Goal: Task Accomplishment & Management: Complete application form

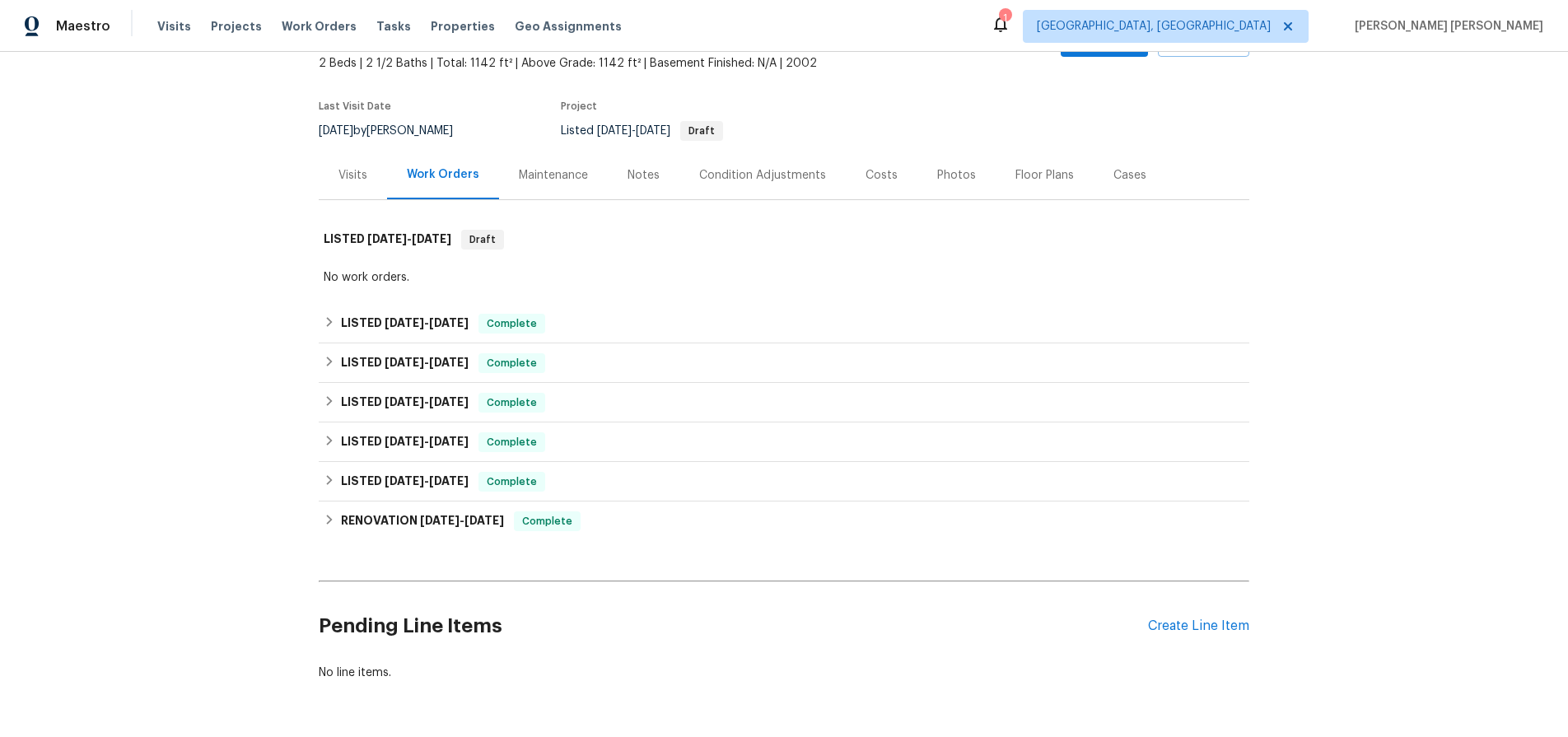
scroll to position [155, 0]
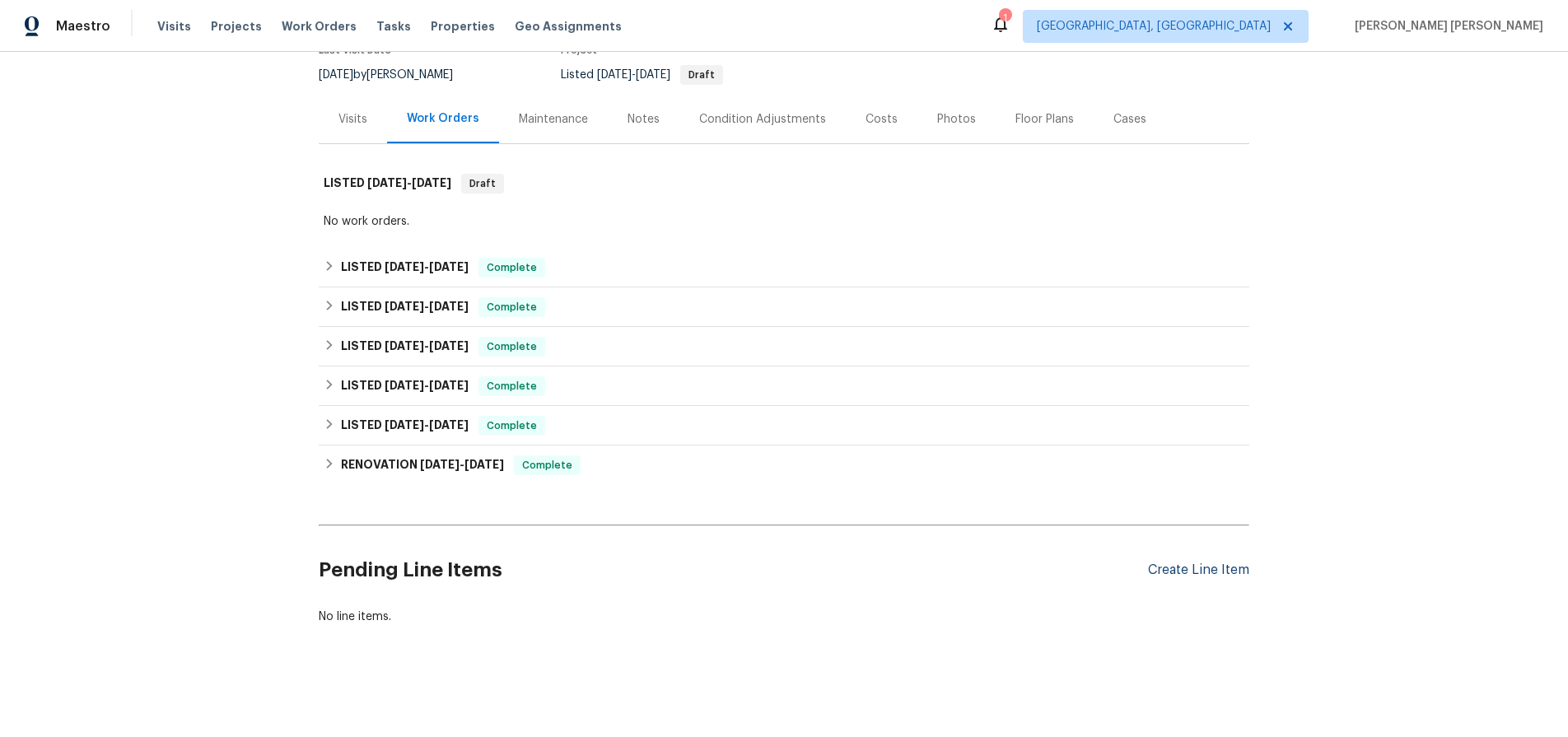
click at [1227, 573] on div "Create Line Item" at bounding box center [1198, 570] width 101 height 16
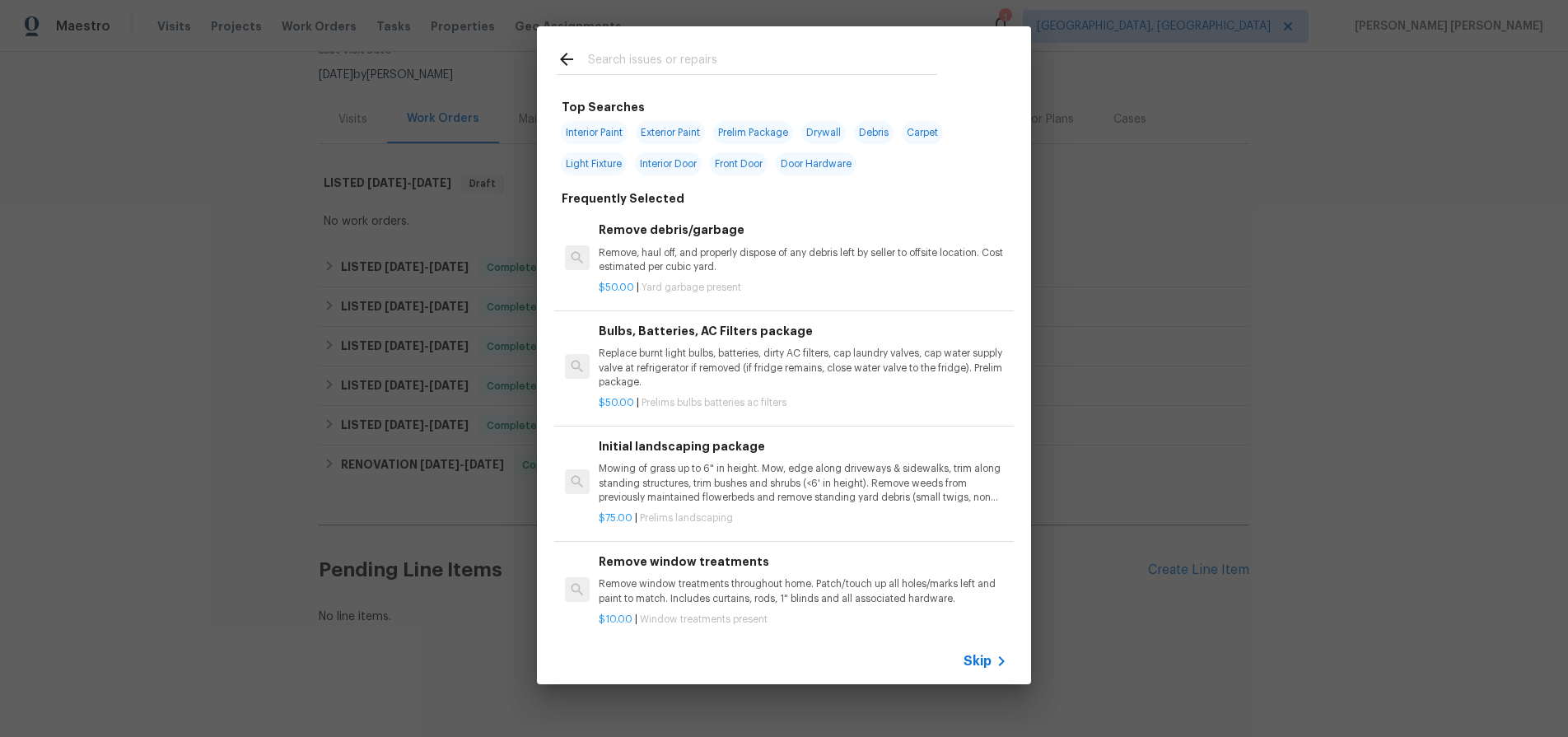
click at [991, 664] on icon at bounding box center [1001, 661] width 20 height 20
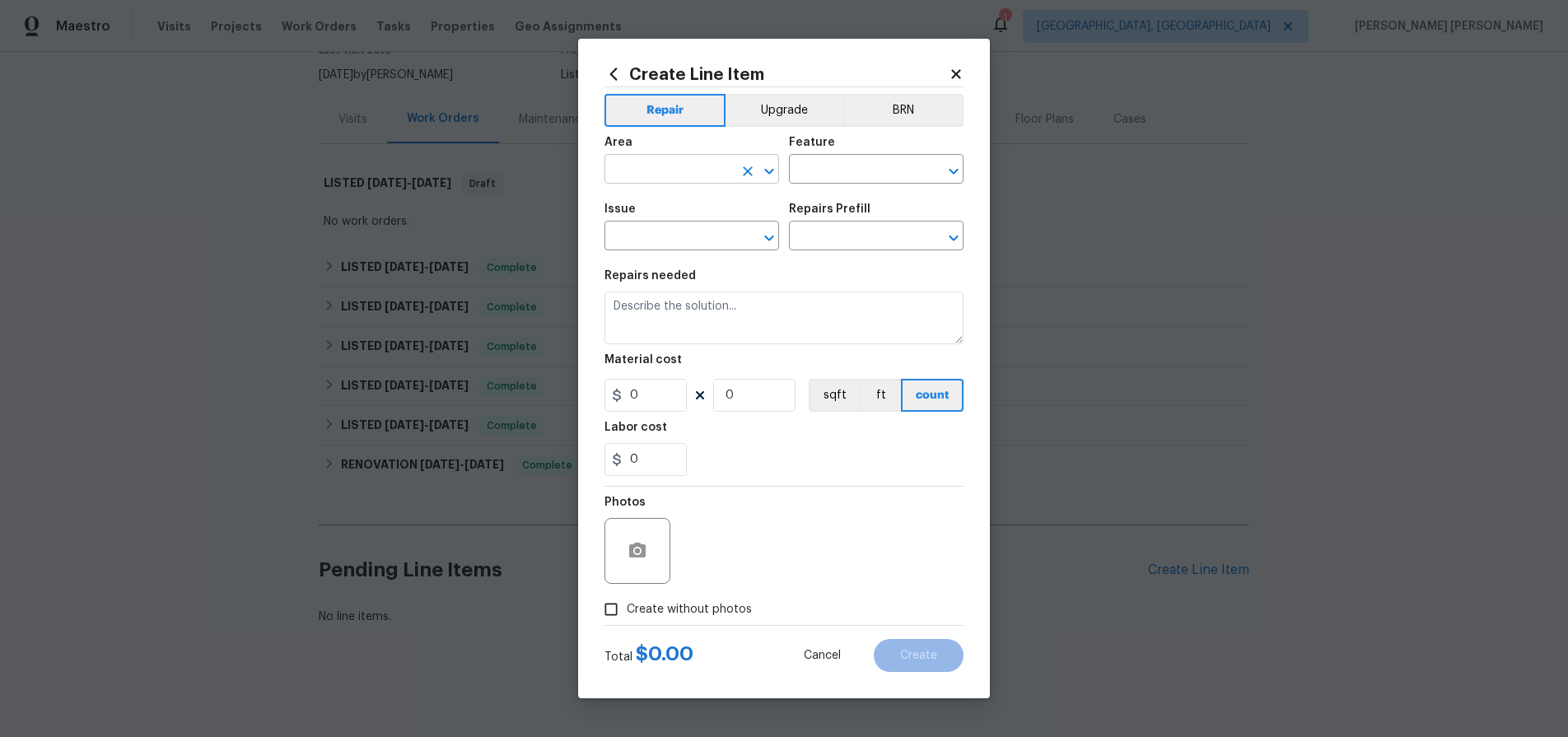
click at [659, 164] on input "text" at bounding box center [669, 171] width 129 height 25
type input "w"
click at [657, 203] on li "Garage" at bounding box center [692, 206] width 175 height 27
type input "Garage"
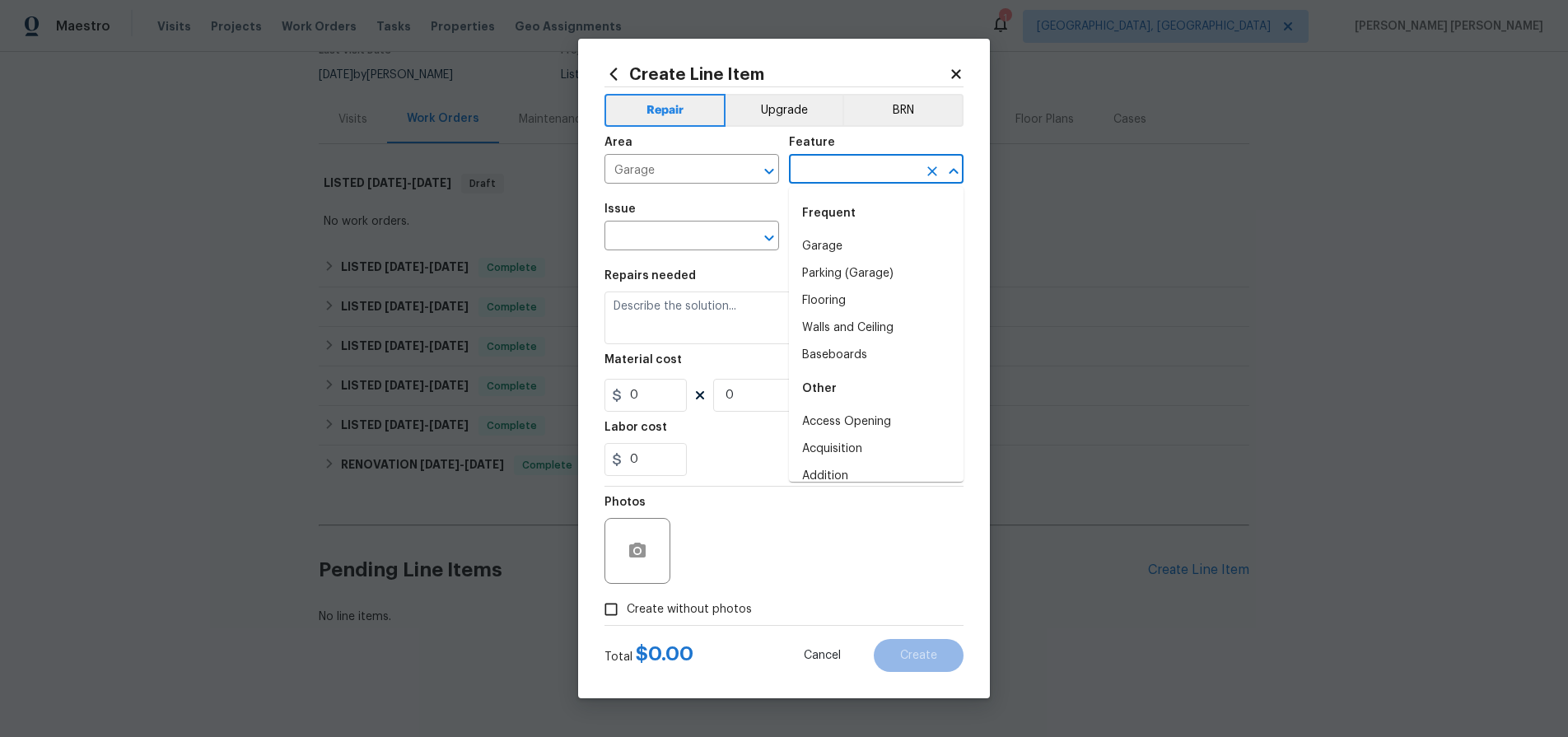
click at [843, 171] on input "text" at bounding box center [854, 171] width 129 height 25
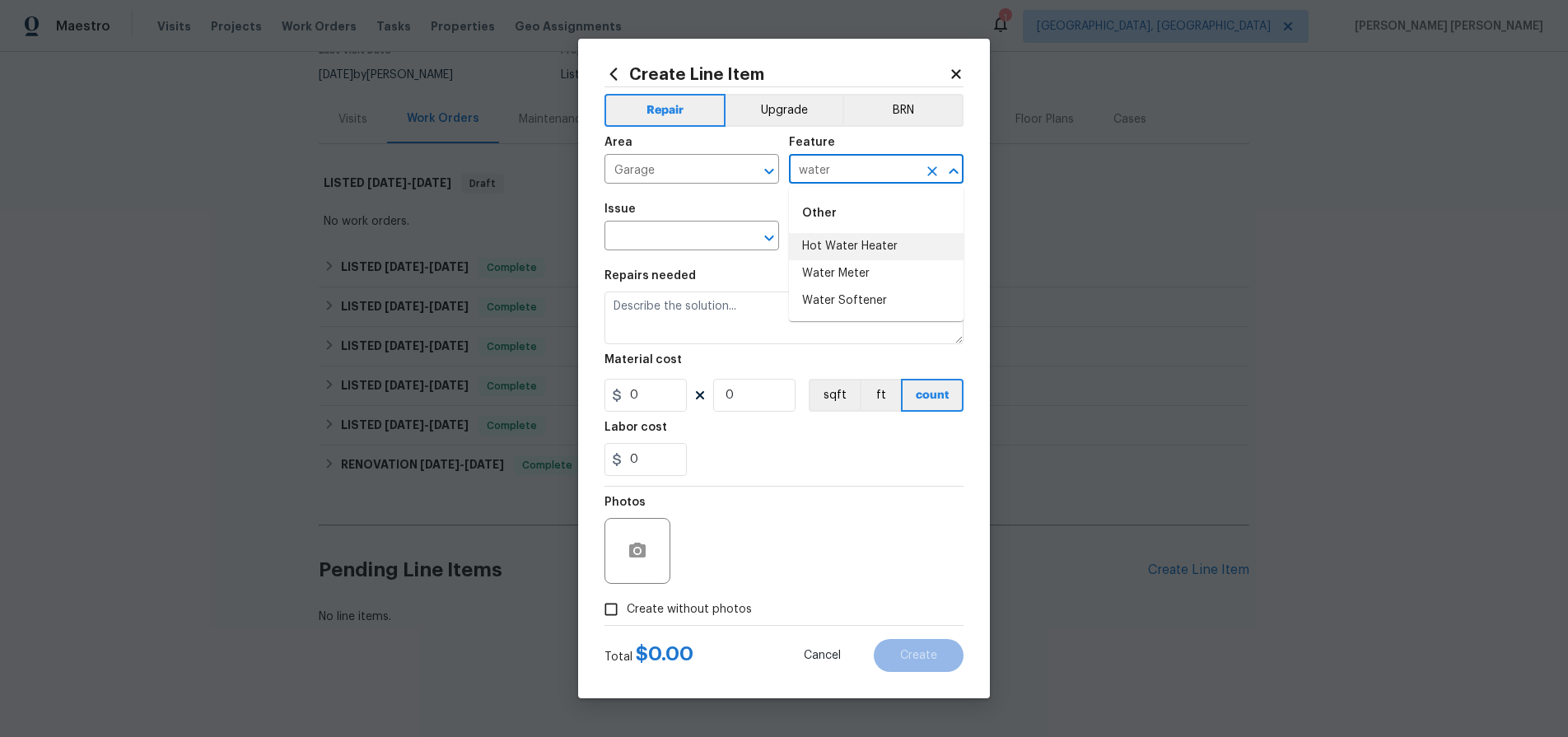
click at [875, 245] on li "Hot Water Heater" at bounding box center [876, 246] width 175 height 27
type input "Hot Water Heater"
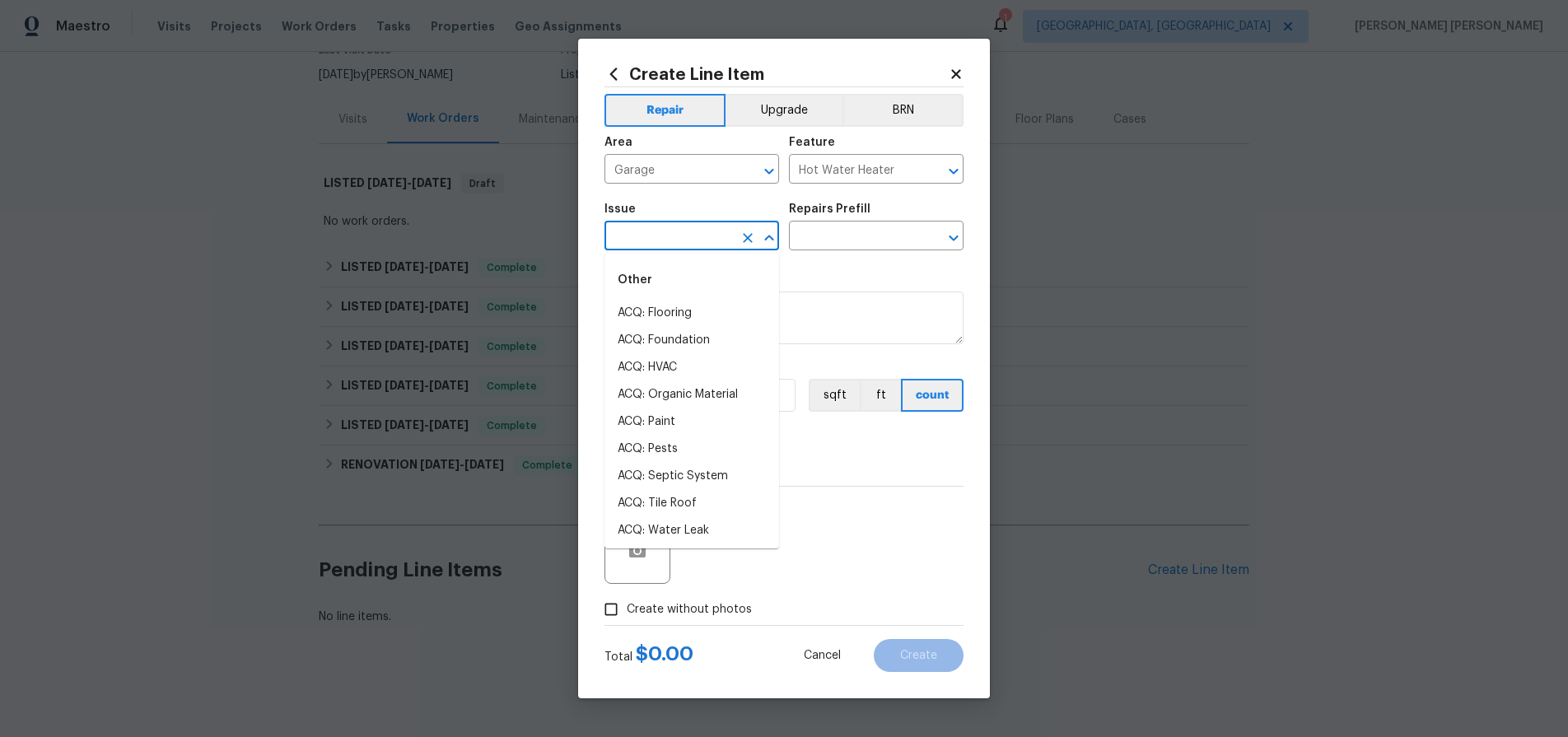
click at [705, 238] on input "text" at bounding box center [669, 237] width 129 height 25
type input "w"
click at [699, 329] on li "General Plumbing" at bounding box center [692, 340] width 175 height 27
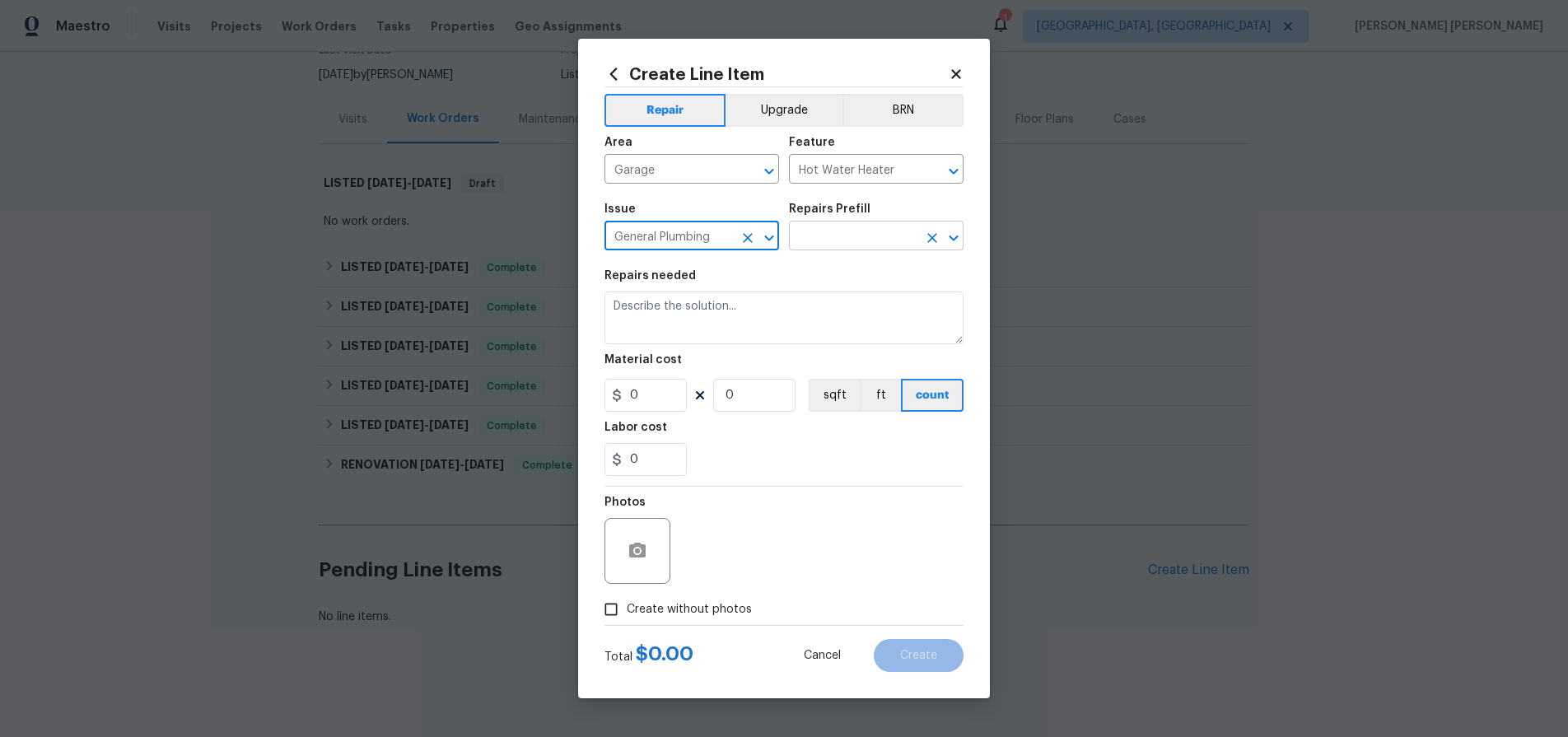
type input "General Plumbing"
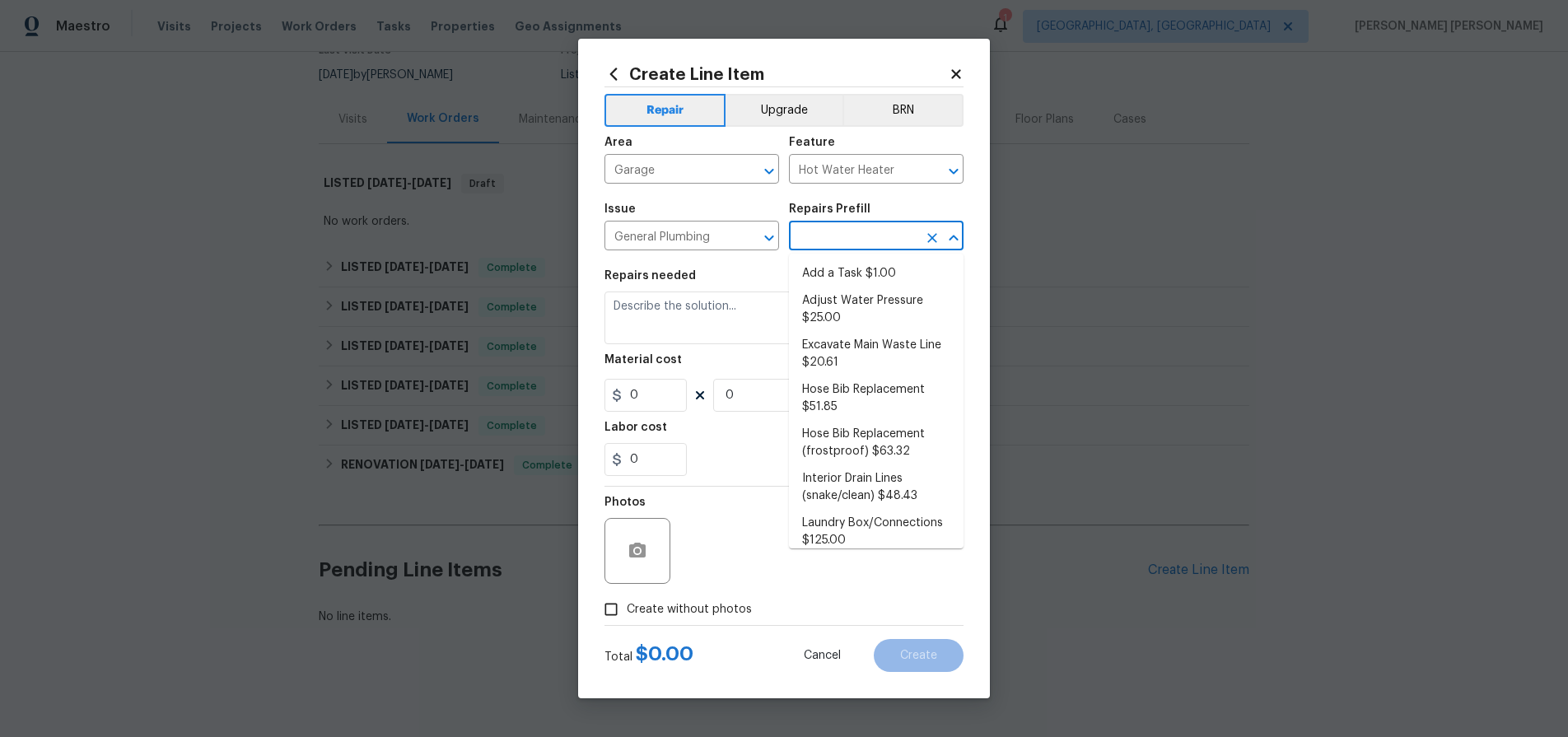
click at [868, 242] on input "text" at bounding box center [854, 237] width 129 height 25
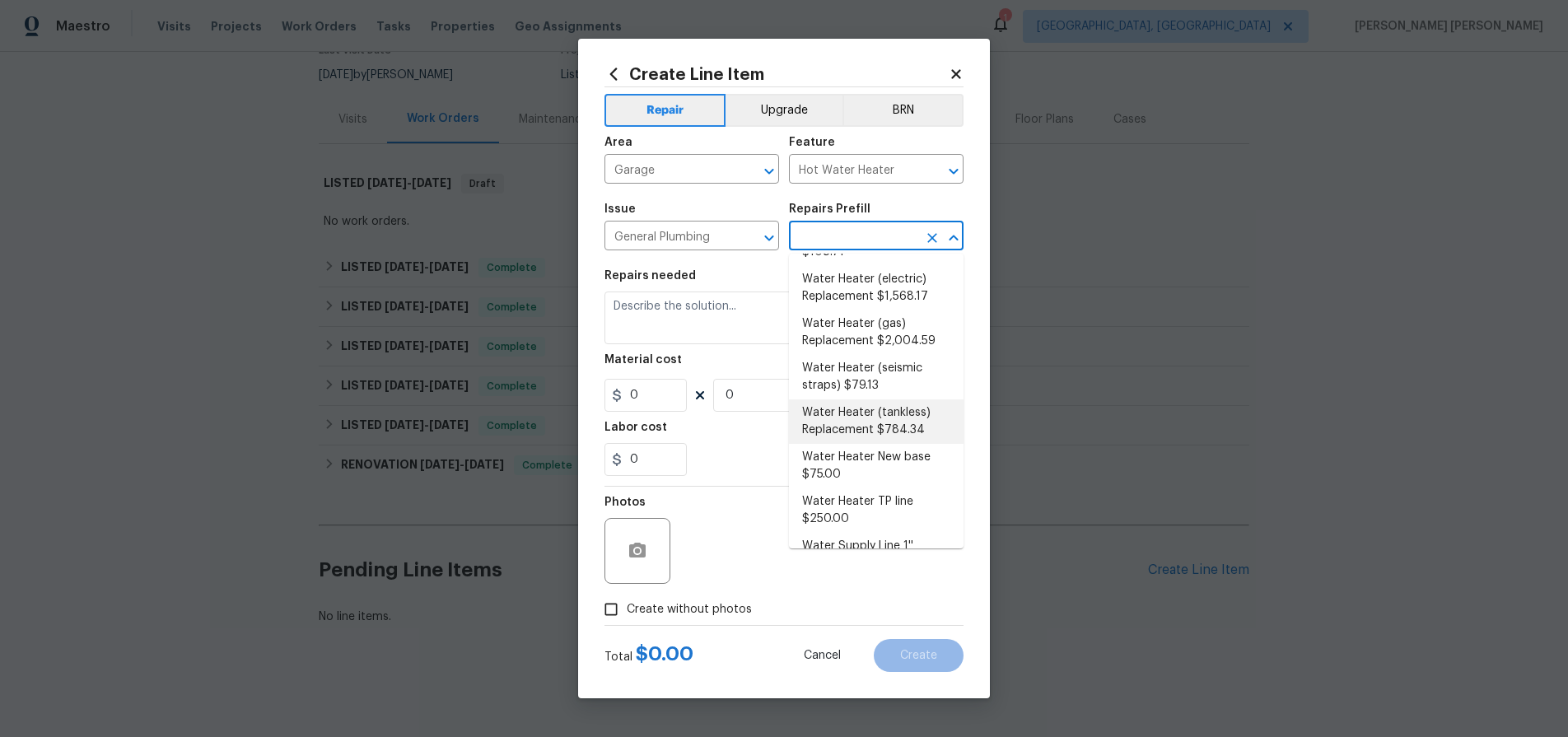
scroll to position [726, 0]
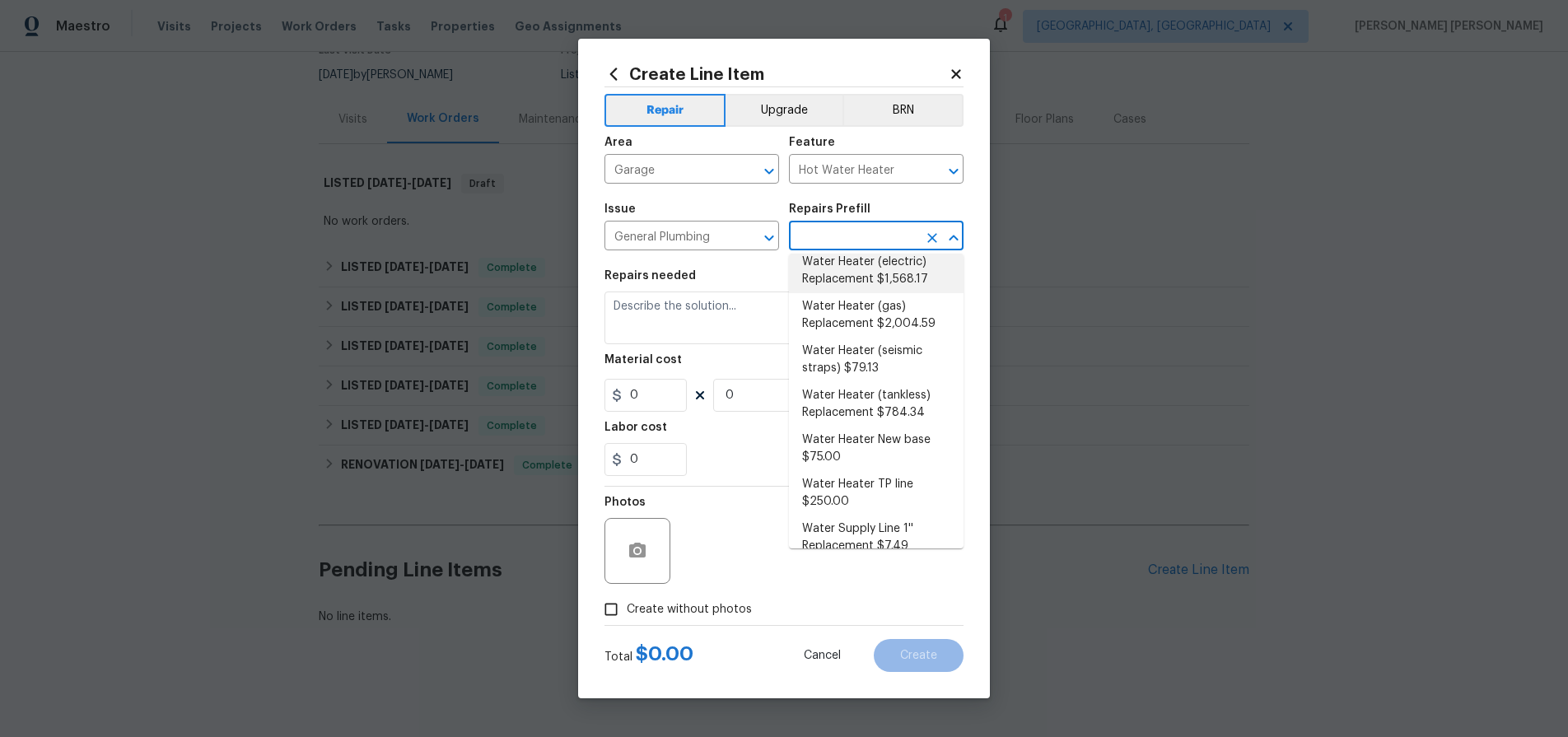
click at [900, 271] on li "Water Heater (electric) Replacement $1,568.17" at bounding box center [876, 271] width 175 height 44
type input "Plumbing"
type input "Water Heater (electric) Replacement $1,568.17"
type textarea "Remove the existing electric water heater and install a new 40 gallon electric …"
type input "1568.17"
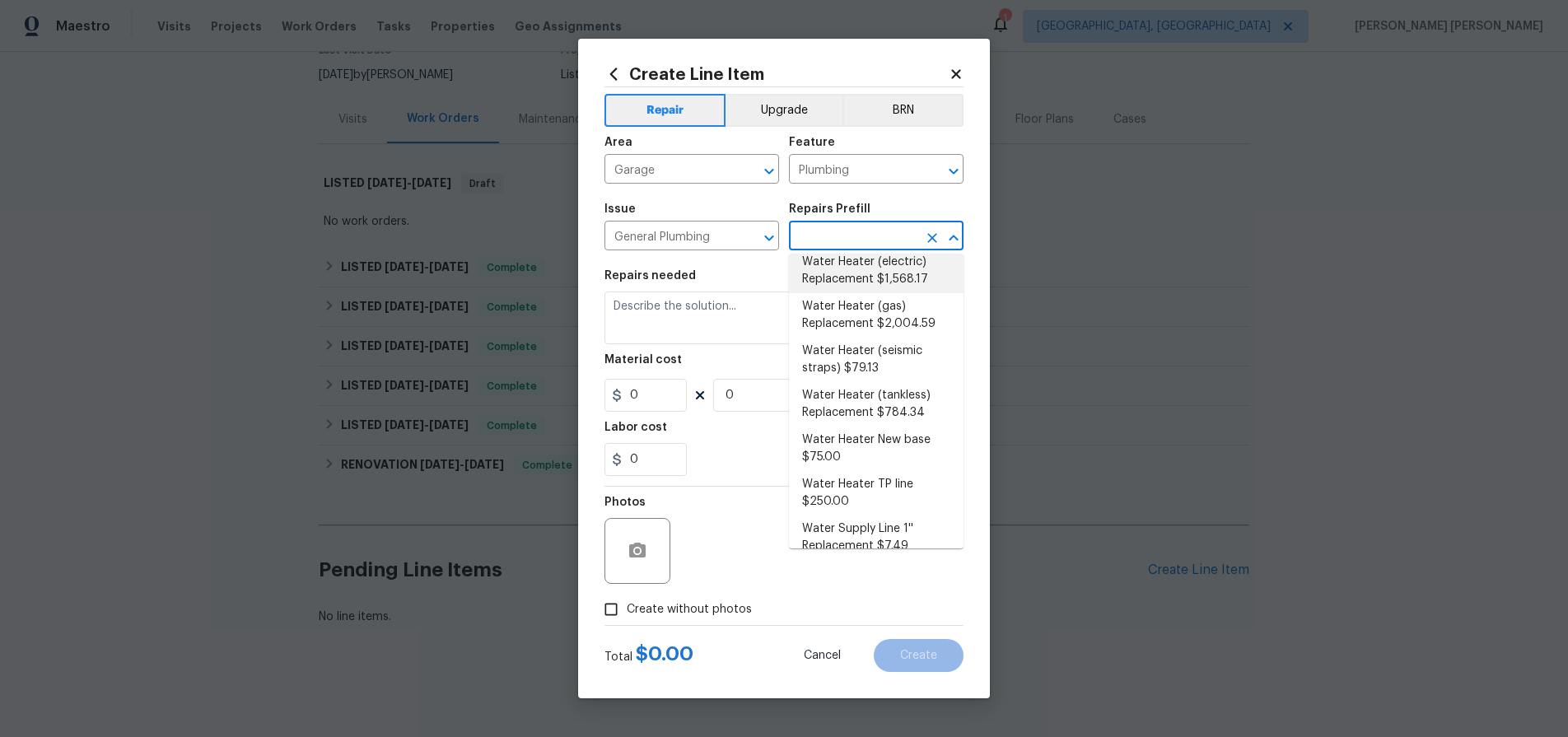
type input "1"
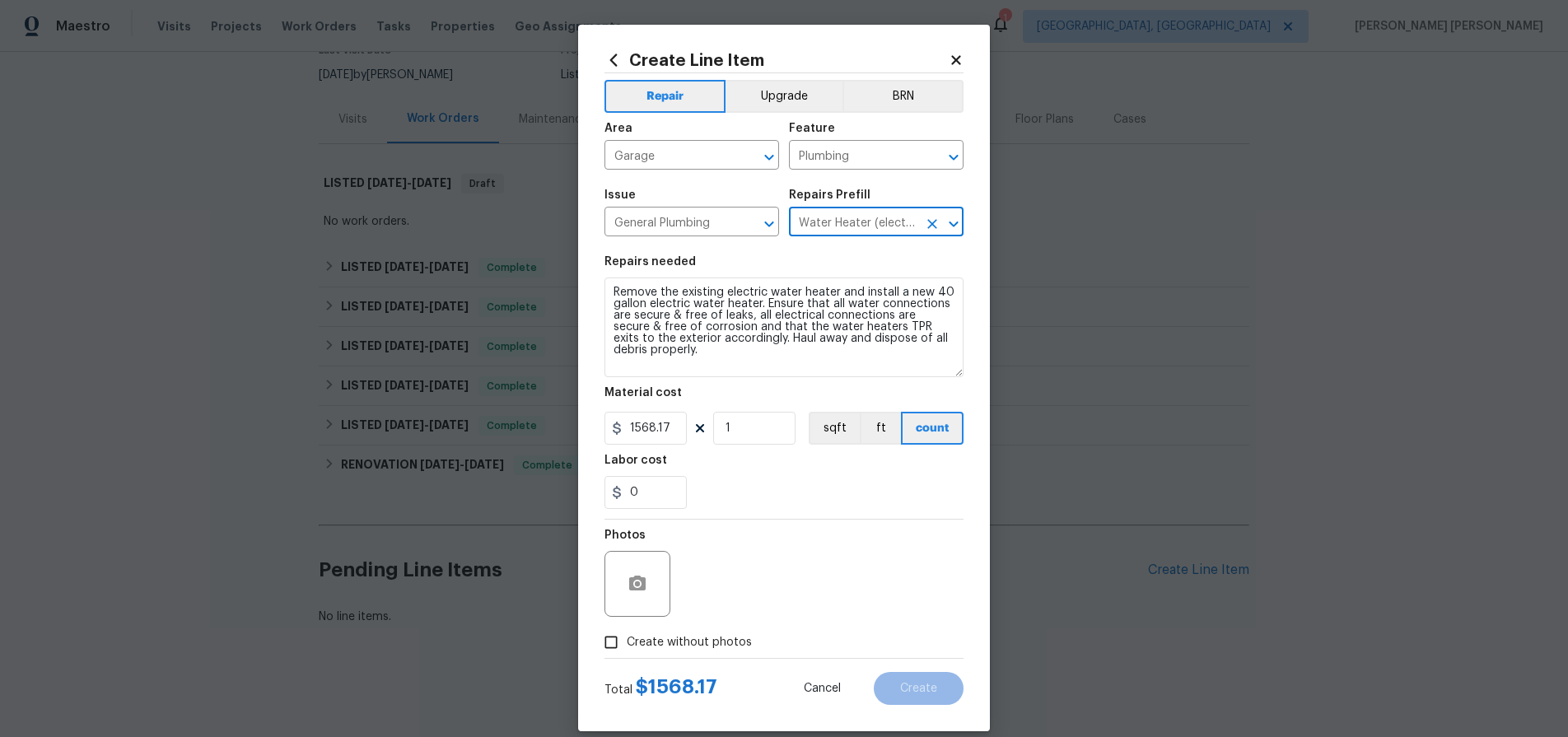
drag, startPoint x: 962, startPoint y: 347, endPoint x: 964, endPoint y: 388, distance: 41.0
click at [964, 388] on div "Create Line Item Repair Upgrade BRN Area Garage ​ Feature Plumbing ​ Issue Gene…" at bounding box center [783, 378] width 412 height 707
click at [933, 222] on icon "Clear" at bounding box center [932, 224] width 10 height 10
click at [955, 224] on icon "Open" at bounding box center [953, 224] width 9 height 6
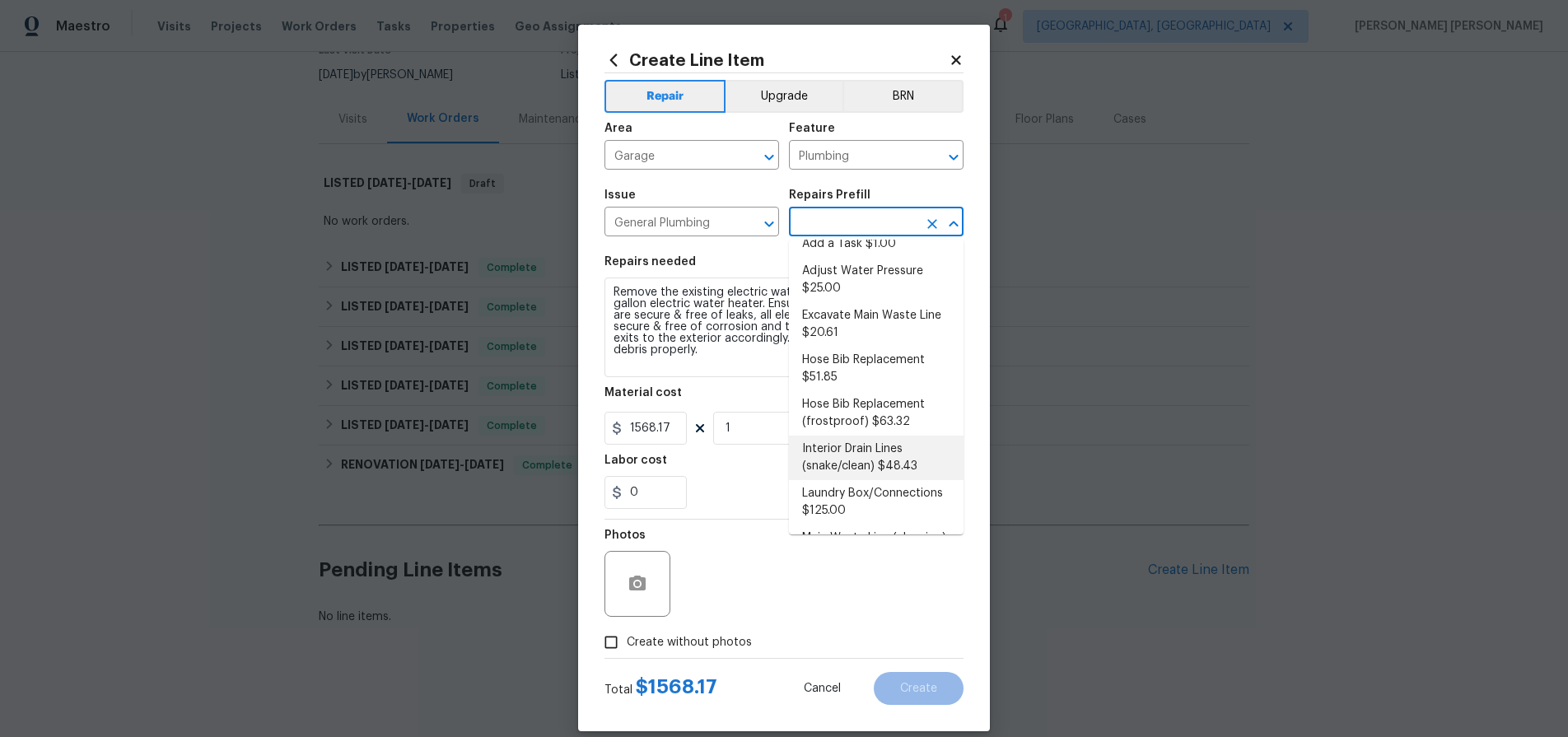
scroll to position [0, 0]
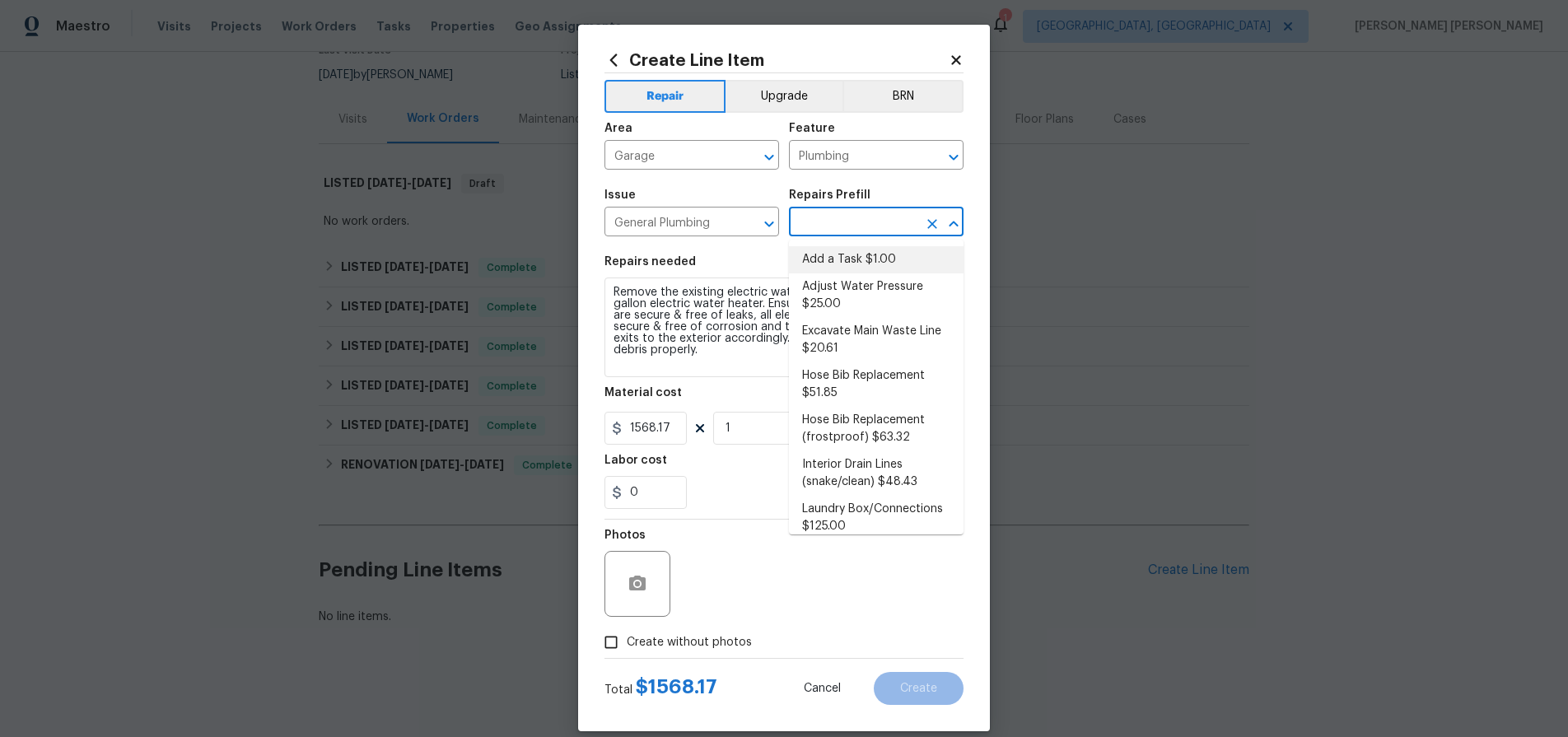
click at [854, 258] on li "Add a Task $1.00" at bounding box center [876, 259] width 175 height 27
type input "Add a Task $1.00"
type textarea "HPM to detail"
type input "1"
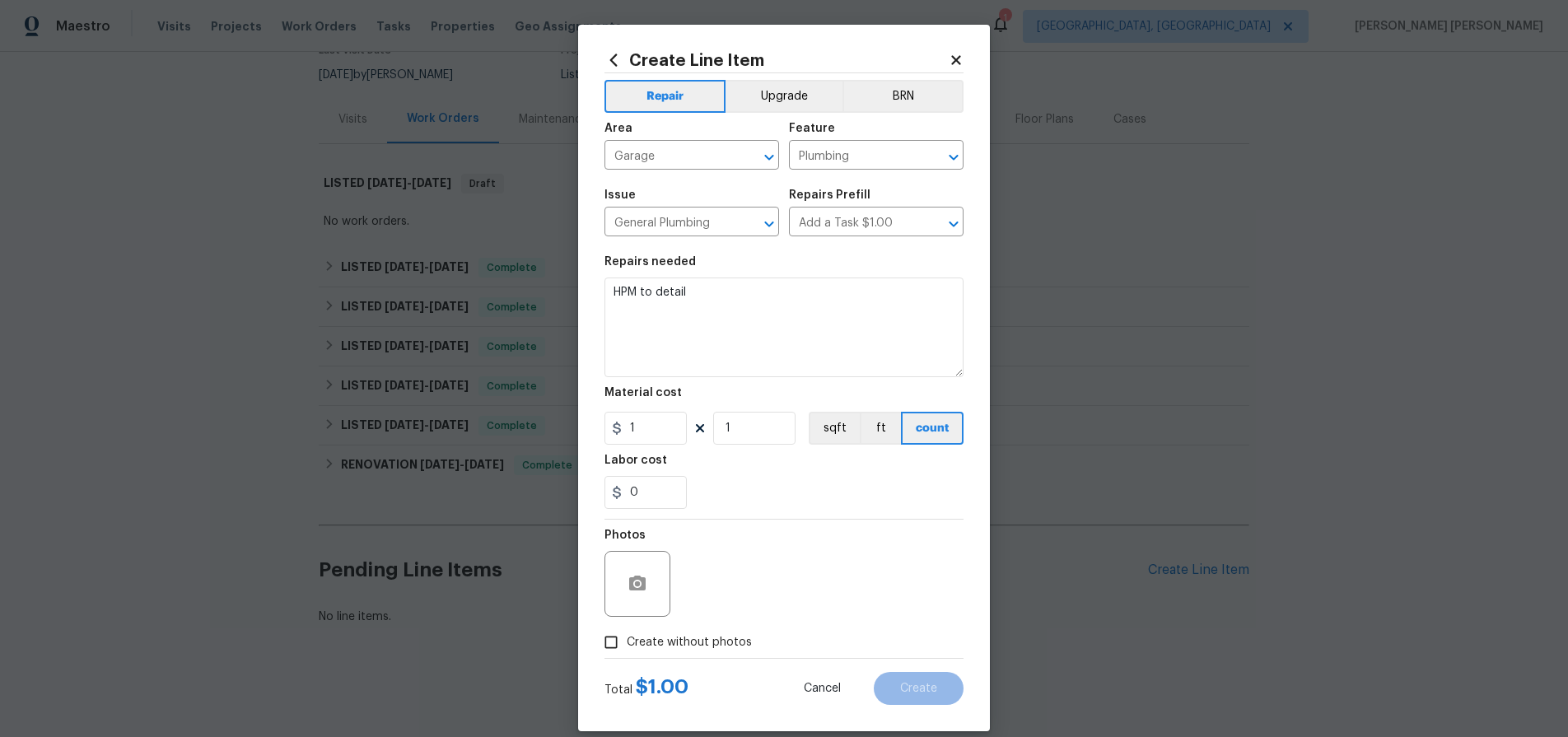
scroll to position [6, 0]
